Goal: Check status: Check status

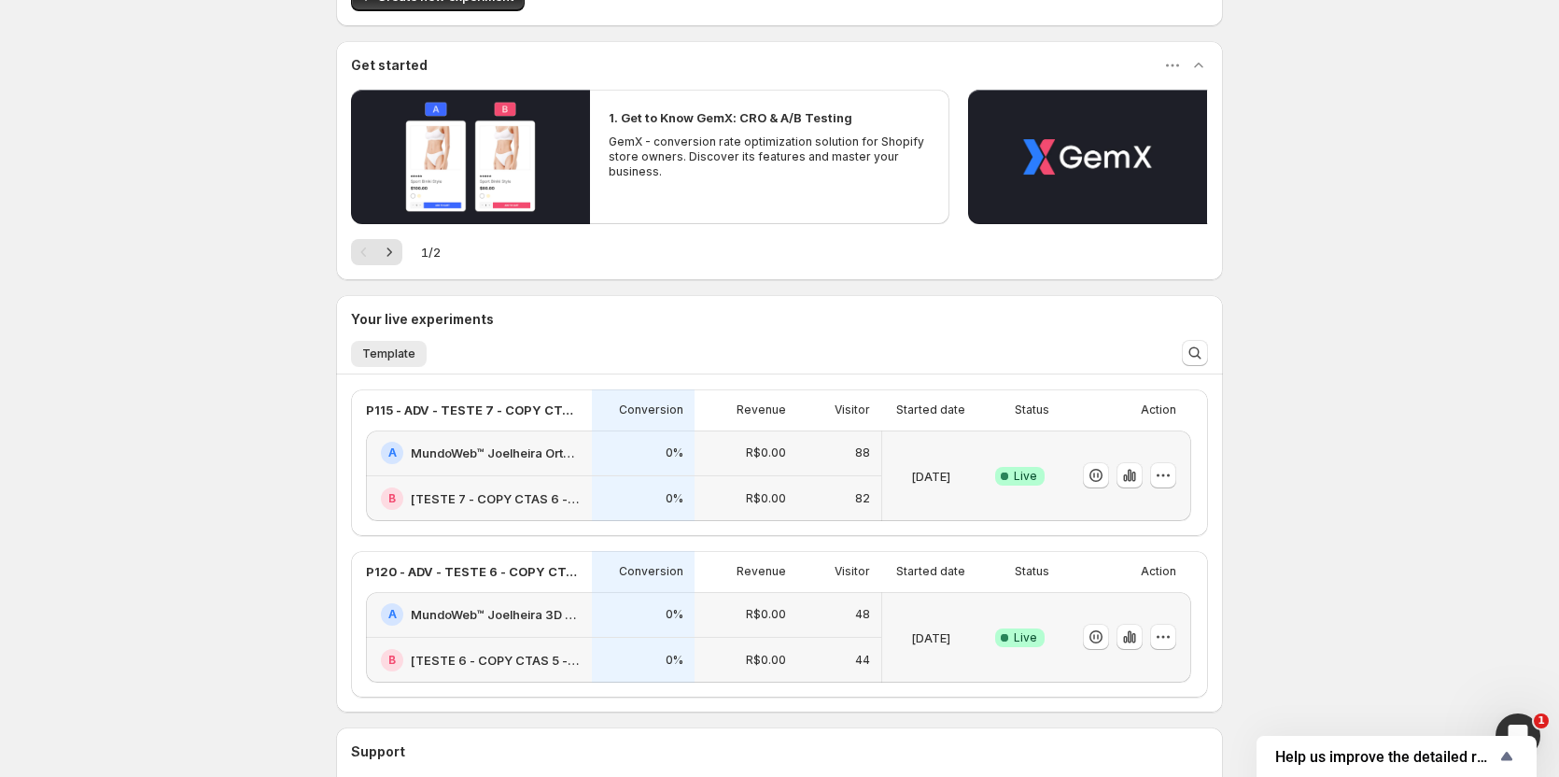
scroll to position [187, 0]
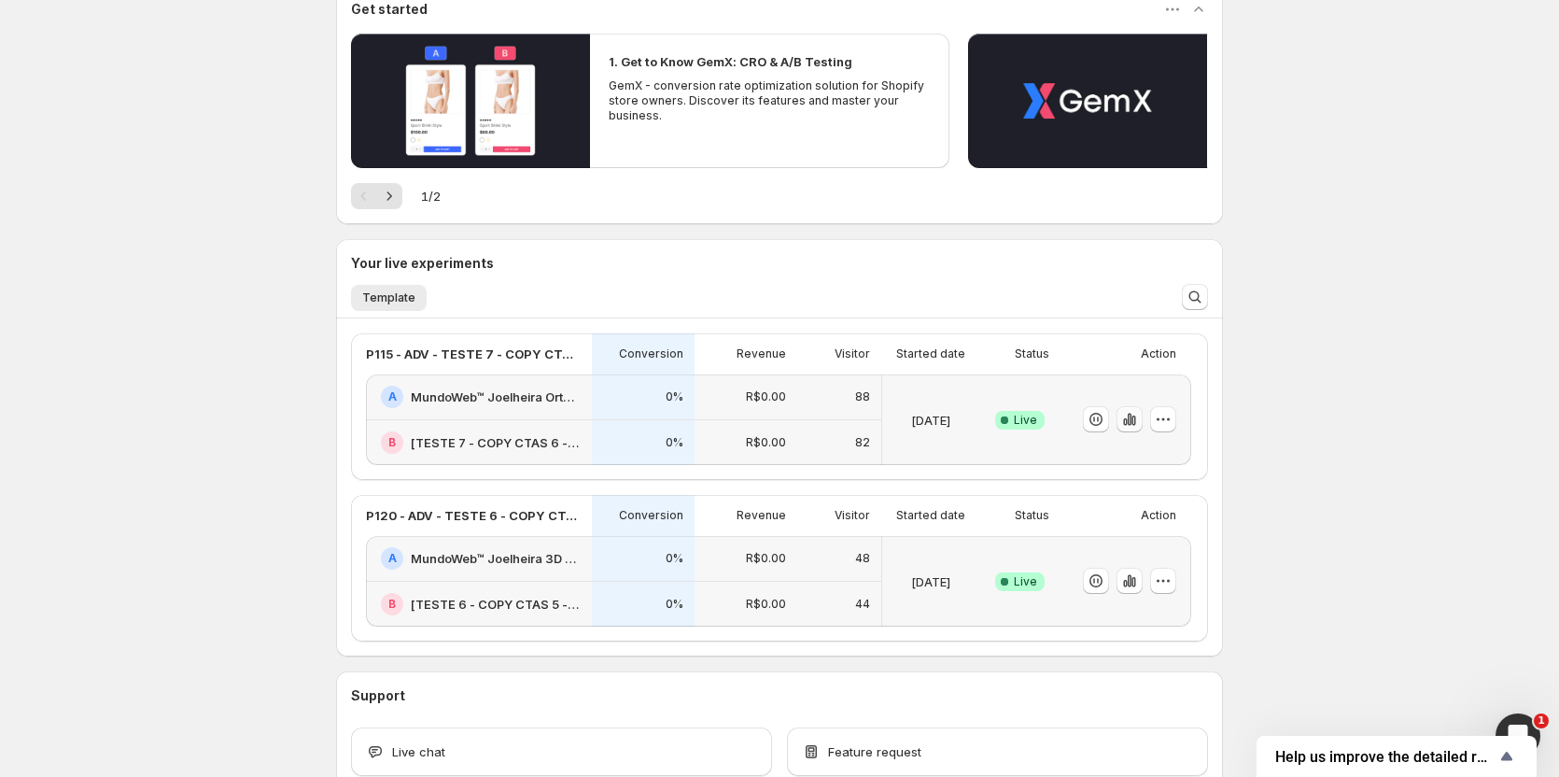
click at [1127, 425] on icon "button" at bounding box center [1125, 421] width 4 height 7
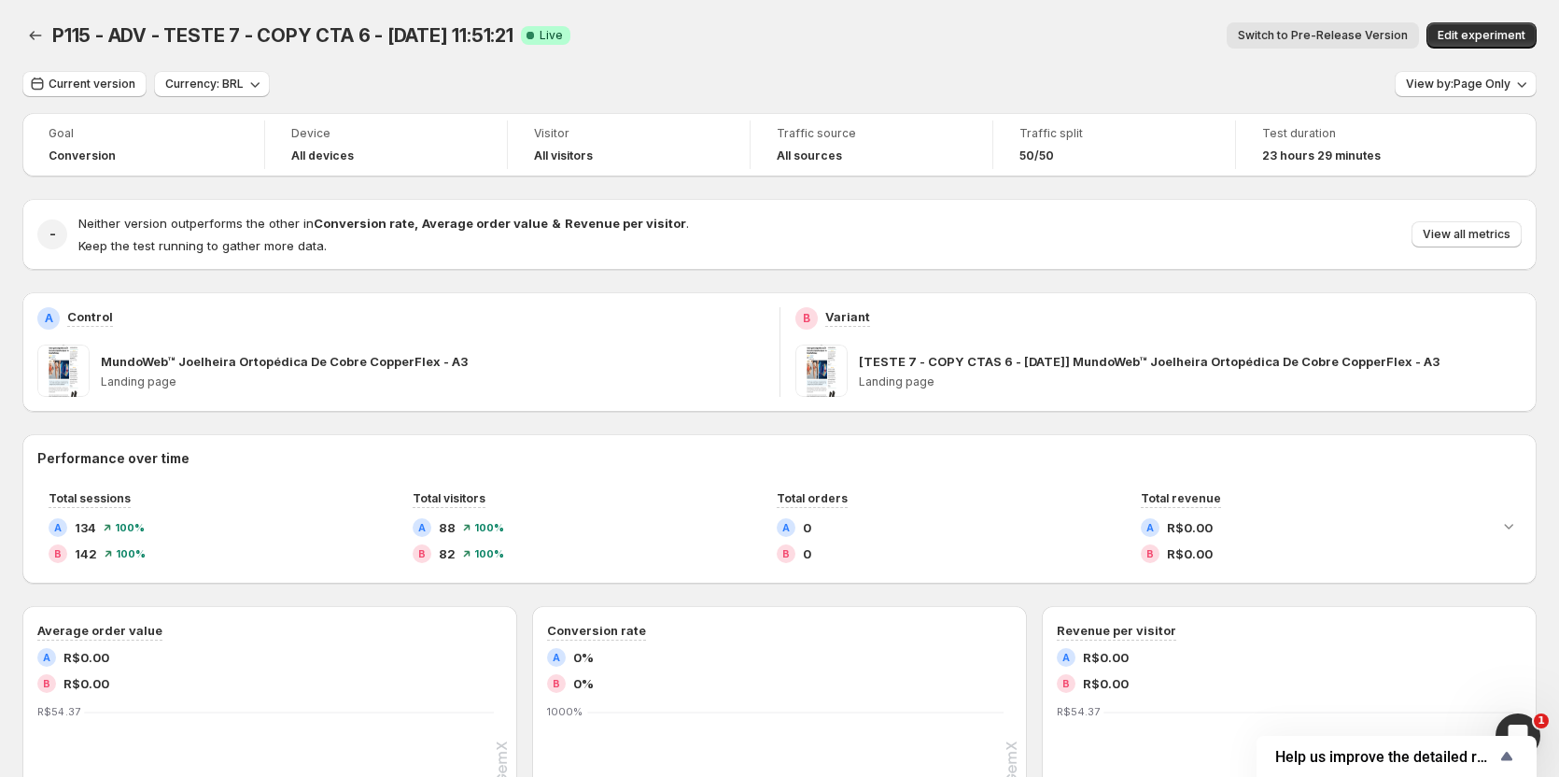
click at [1339, 38] on span "Switch to Pre-Release Version" at bounding box center [1323, 35] width 170 height 15
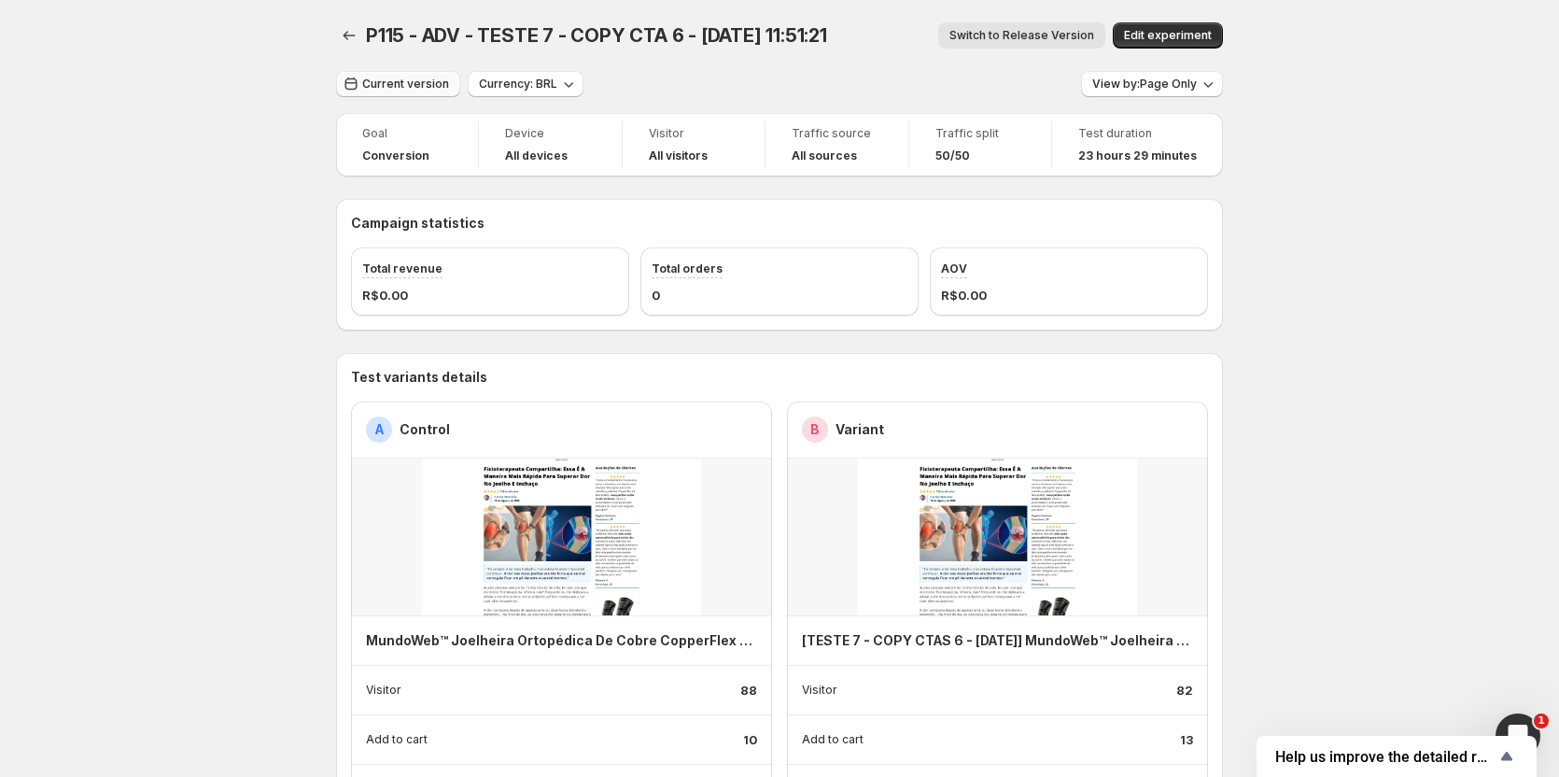
click at [393, 78] on span "Current version" at bounding box center [405, 84] width 87 height 15
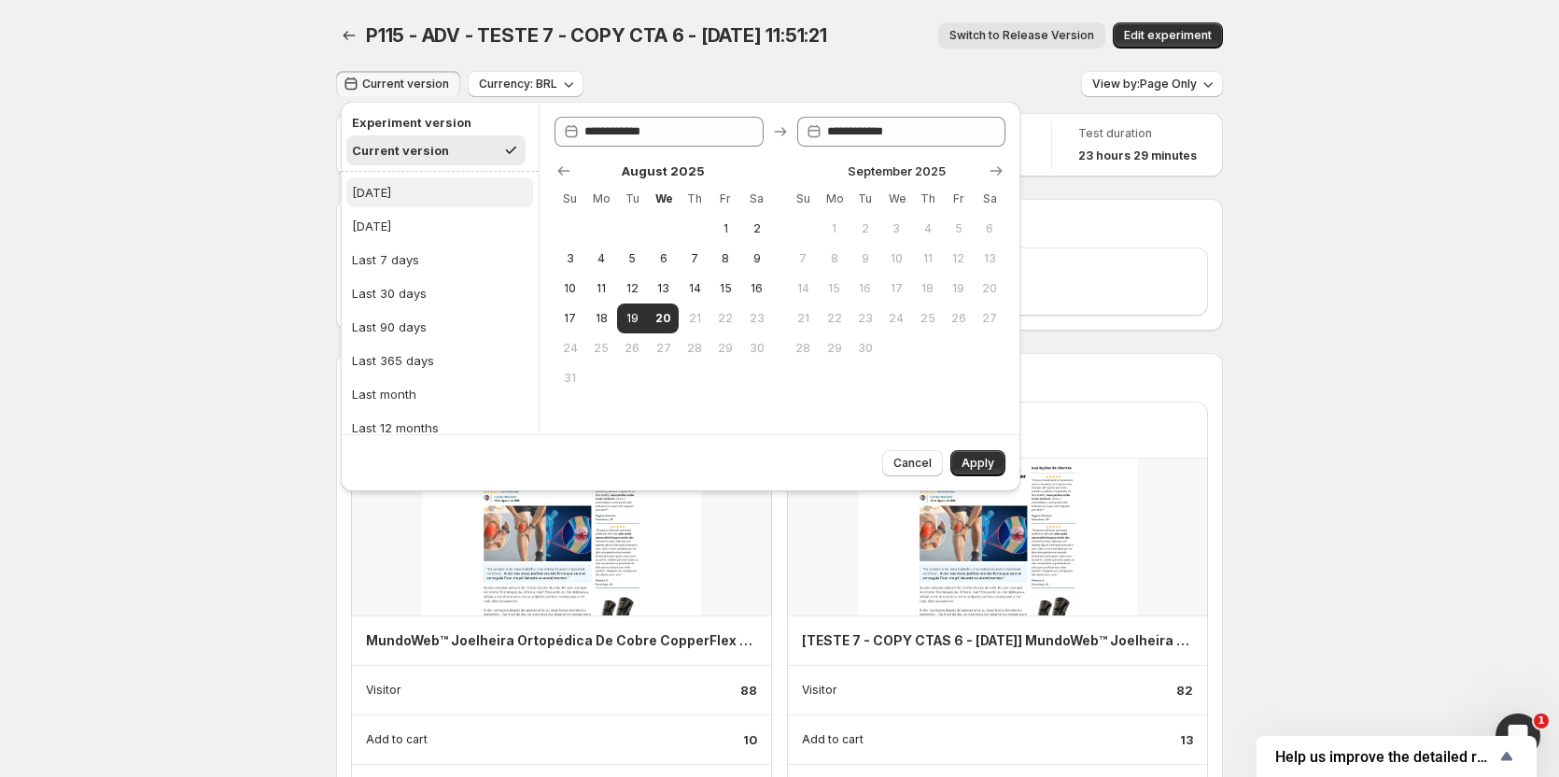
click at [376, 197] on div "[DATE]" at bounding box center [371, 192] width 39 height 19
type input "**********"
click at [959, 464] on button "Apply" at bounding box center [977, 463] width 55 height 26
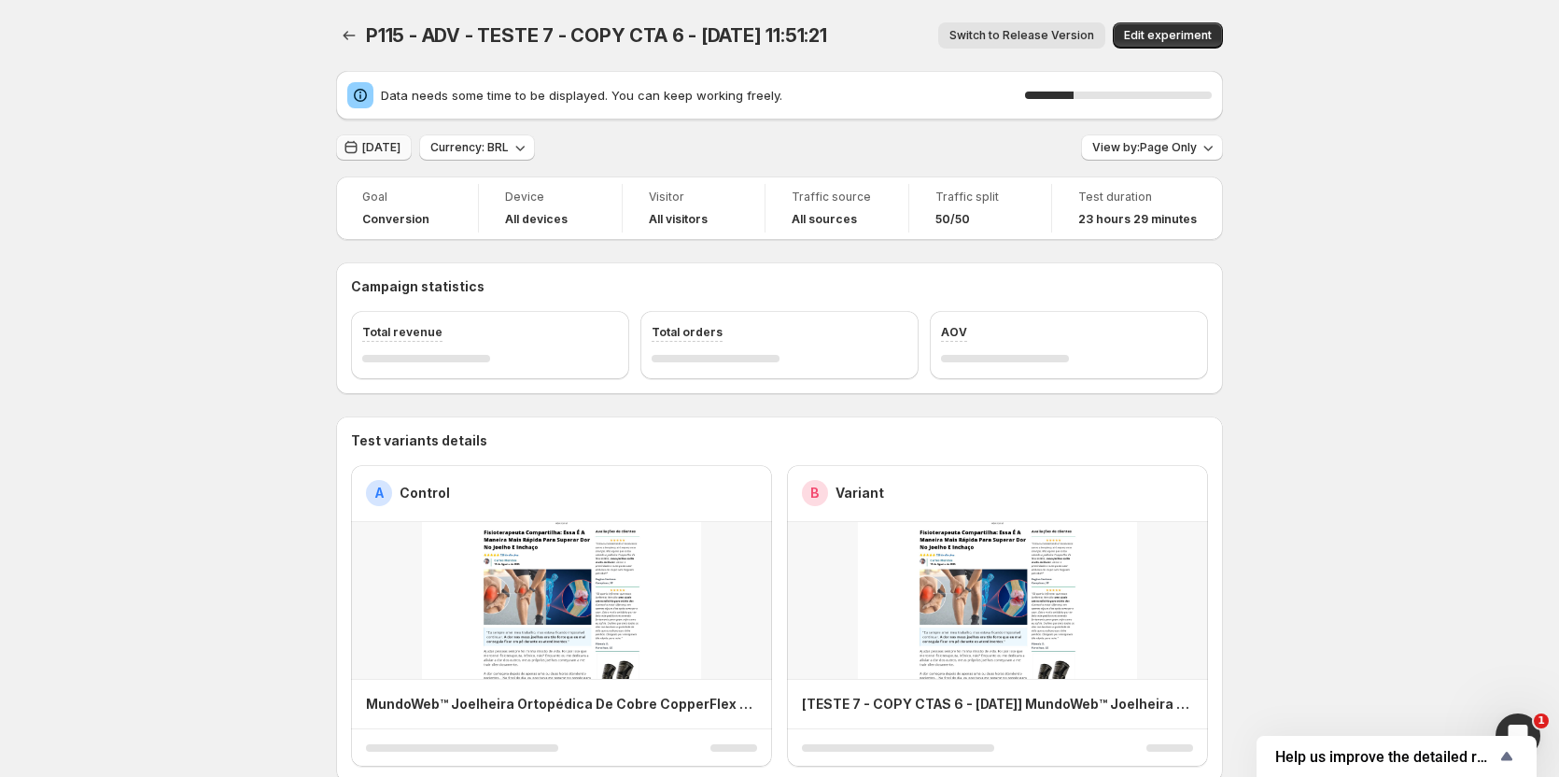
click at [369, 156] on button "[DATE]" at bounding box center [374, 147] width 76 height 26
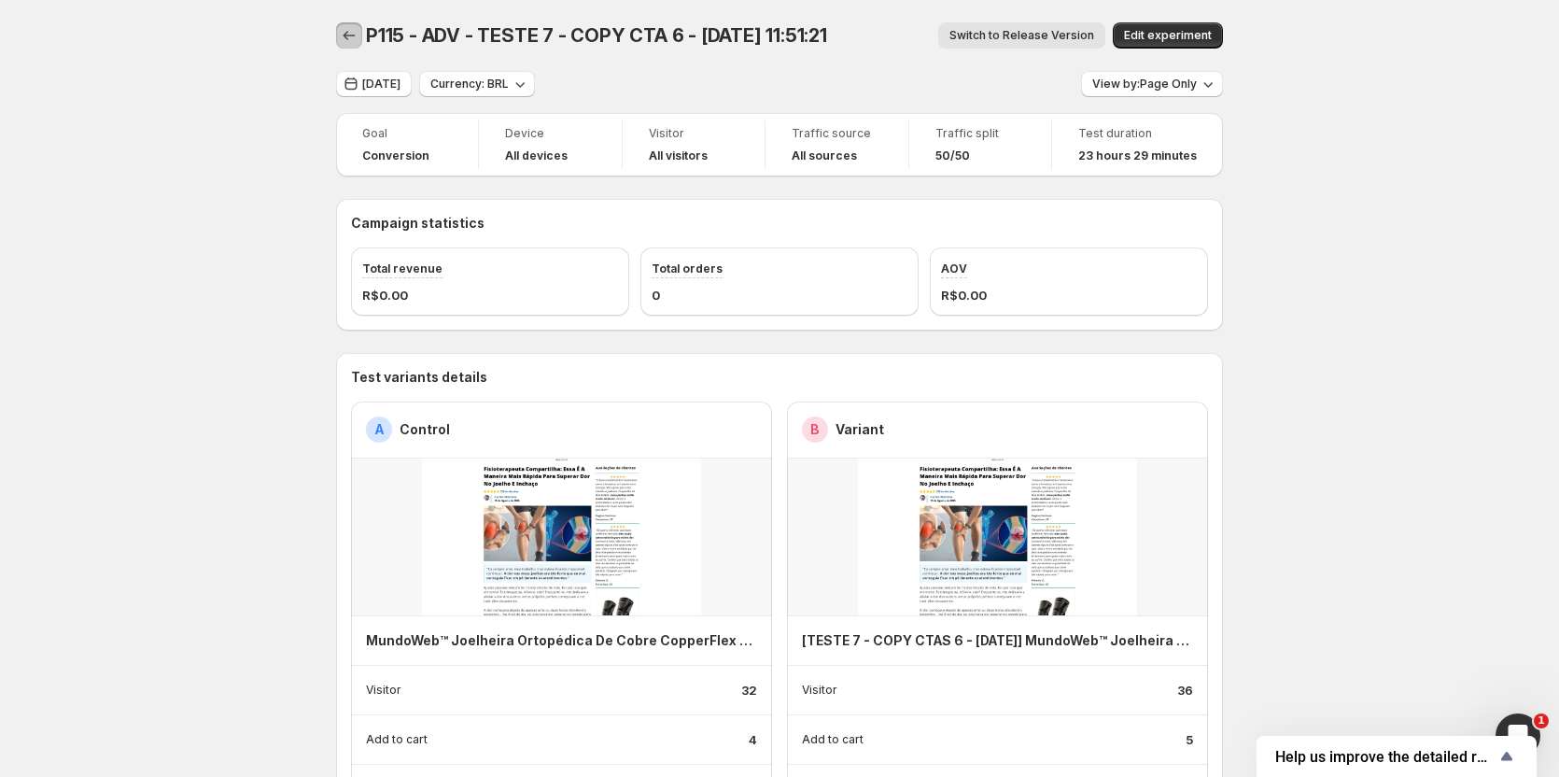
click at [357, 27] on icon "Back" at bounding box center [349, 35] width 19 height 19
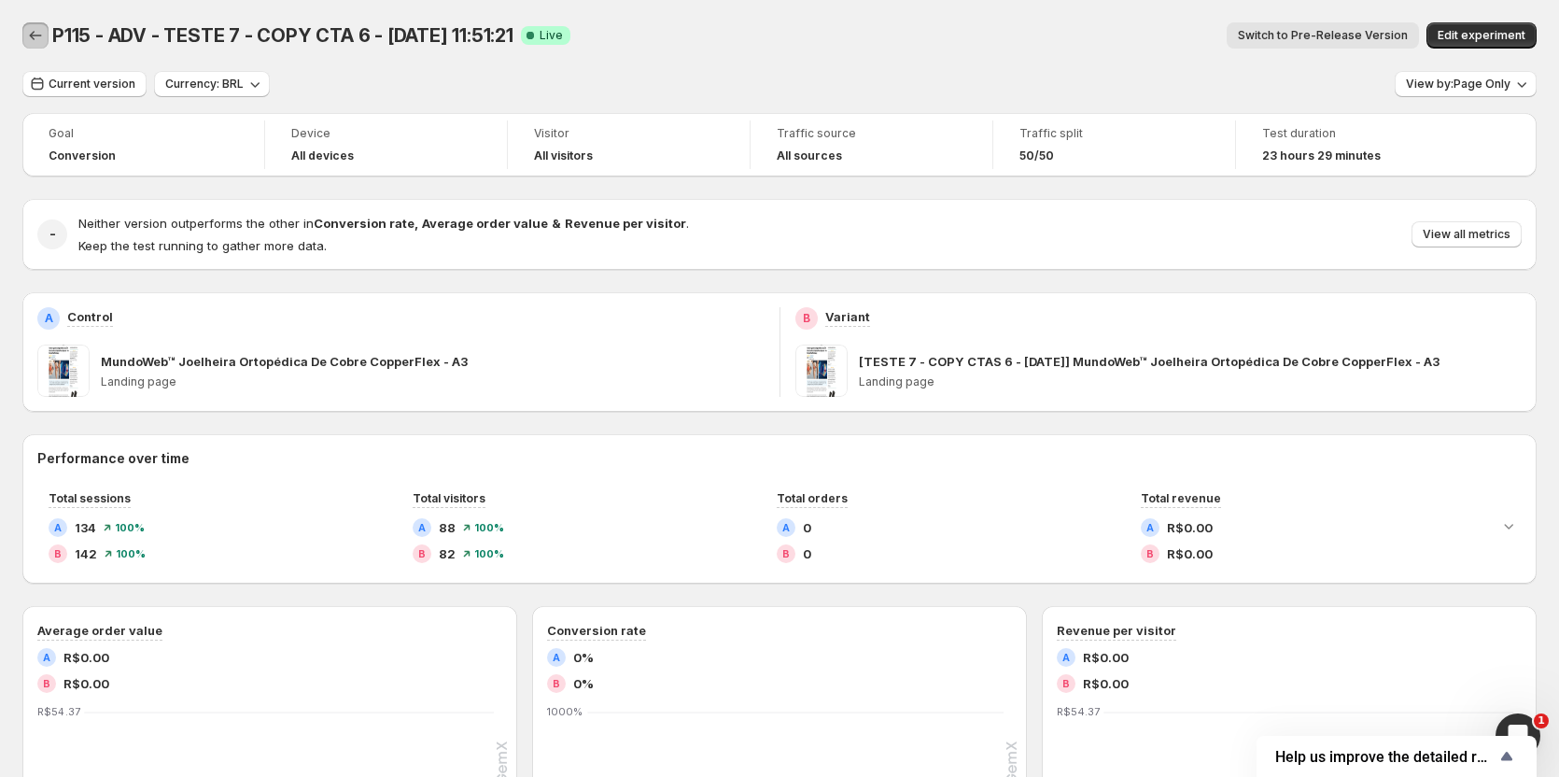
click at [29, 35] on icon "Back" at bounding box center [35, 35] width 19 height 19
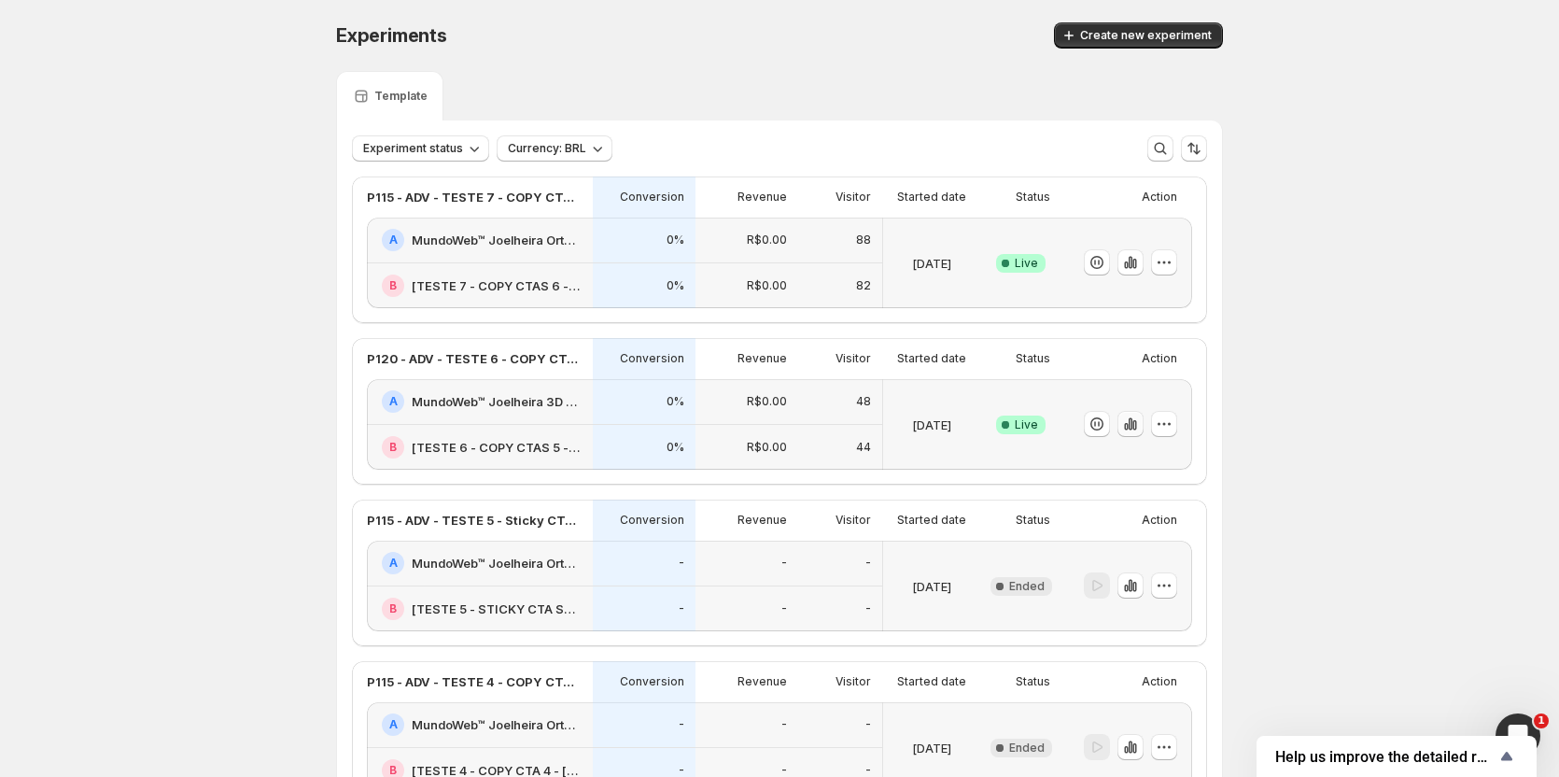
click at [1136, 429] on icon "button" at bounding box center [1134, 425] width 4 height 10
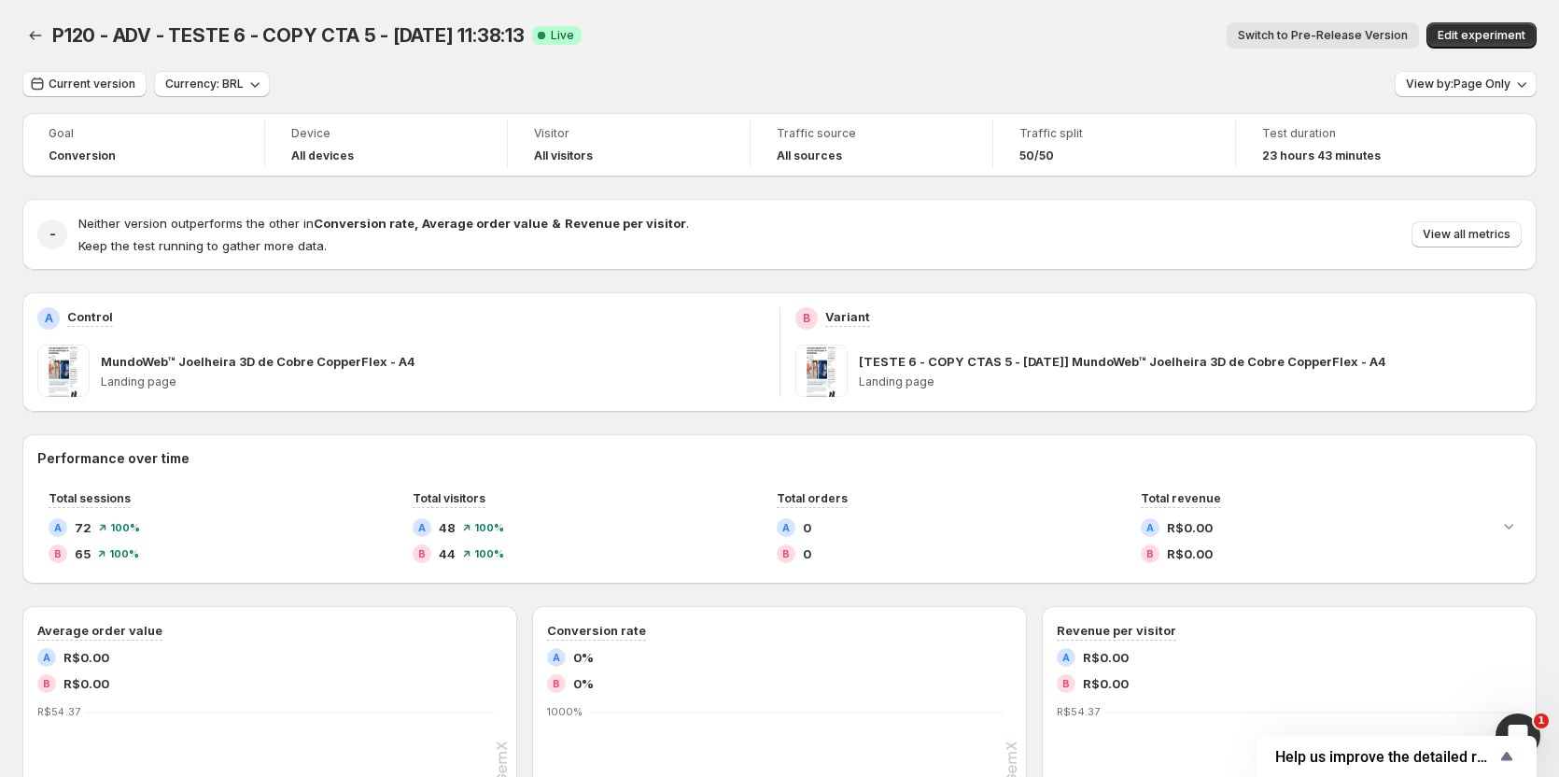
click at [1313, 41] on span "Switch to Pre-Release Version" at bounding box center [1323, 35] width 170 height 15
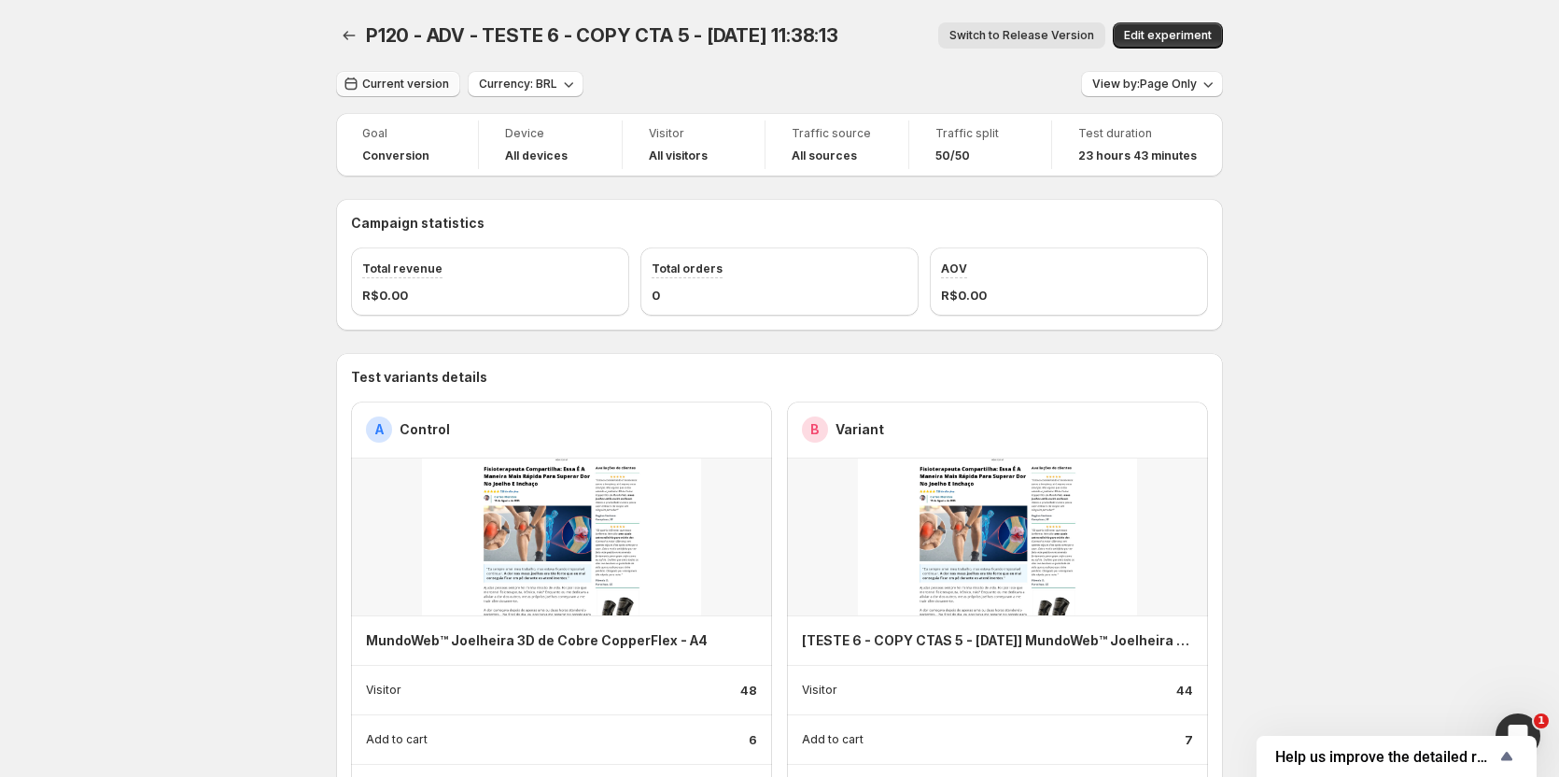
click at [391, 84] on span "Current version" at bounding box center [405, 84] width 87 height 15
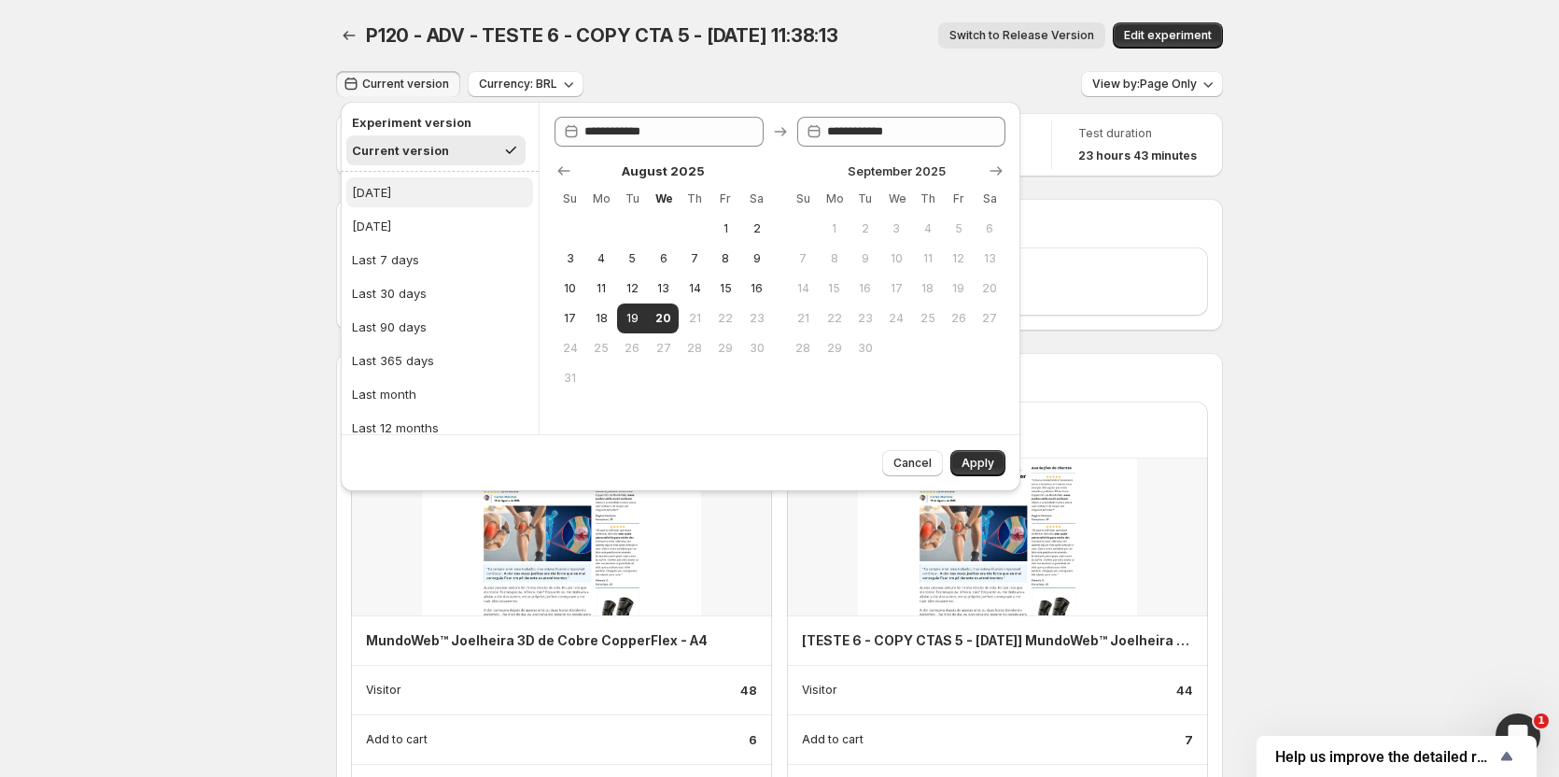
click at [388, 184] on button "[DATE]" at bounding box center [439, 192] width 187 height 30
type input "**********"
click at [993, 463] on button "Apply" at bounding box center [977, 463] width 55 height 26
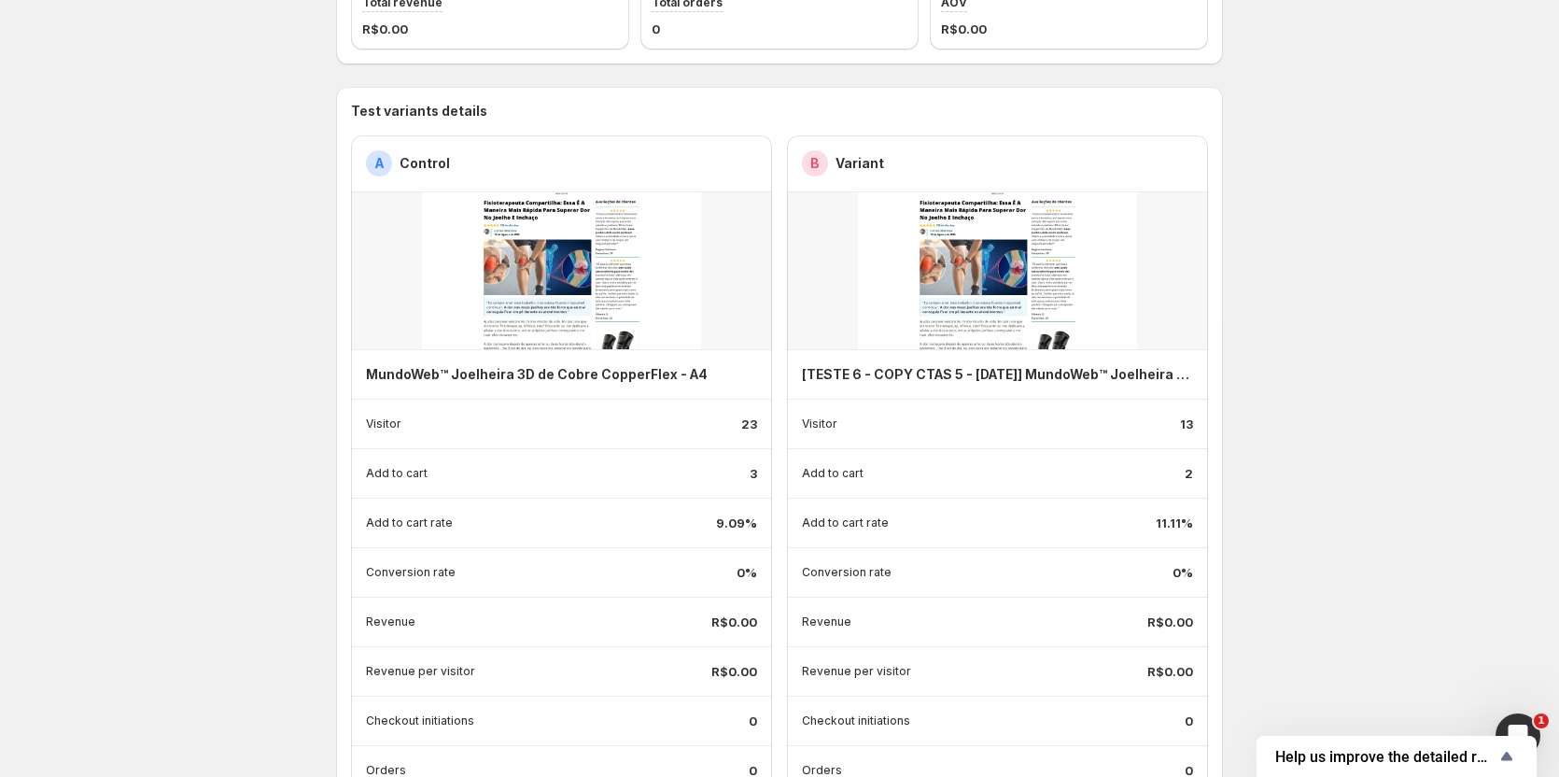
scroll to position [93, 0]
